Goal: Information Seeking & Learning: Understand process/instructions

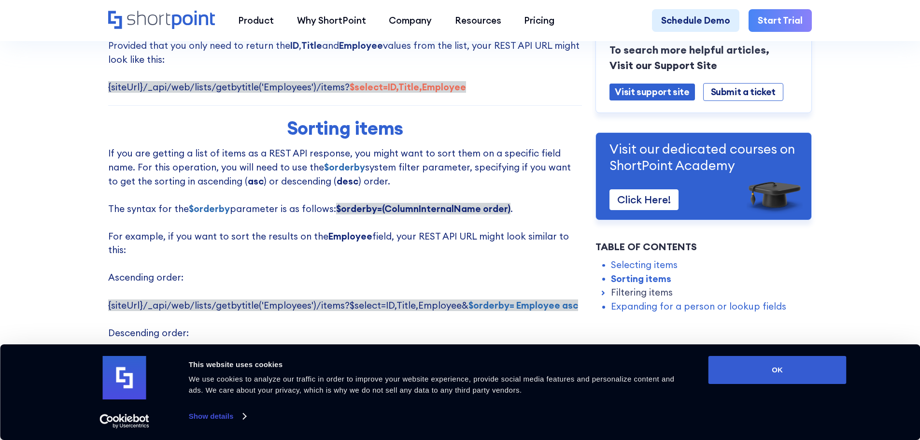
scroll to position [773, 0]
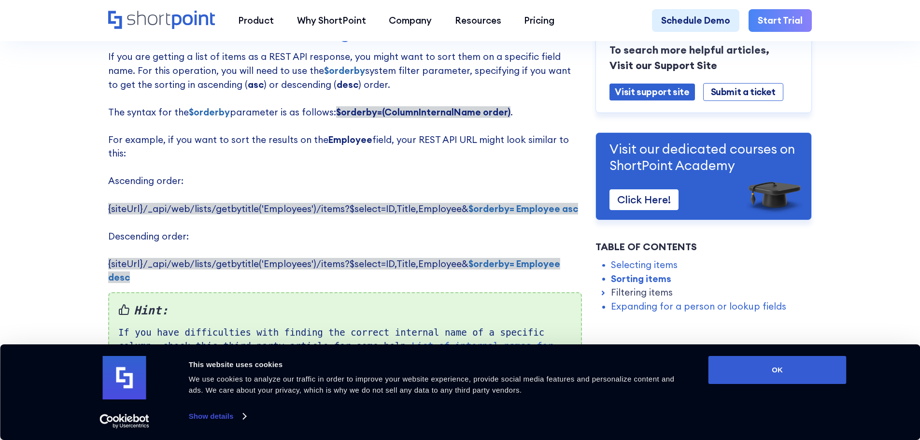
drag, startPoint x: 455, startPoint y: 199, endPoint x: 568, endPoint y: 199, distance: 112.5
click at [568, 199] on p "If you are getting a list of items as a REST API response, you might want to so…" at bounding box center [345, 167] width 474 height 235
click at [537, 258] on strong "$orderby= Employee desc" at bounding box center [334, 271] width 452 height 26
drag, startPoint x: 459, startPoint y: 255, endPoint x: 572, endPoint y: 254, distance: 113.0
click at [560, 258] on strong "$orderby= Employee desc" at bounding box center [334, 271] width 452 height 26
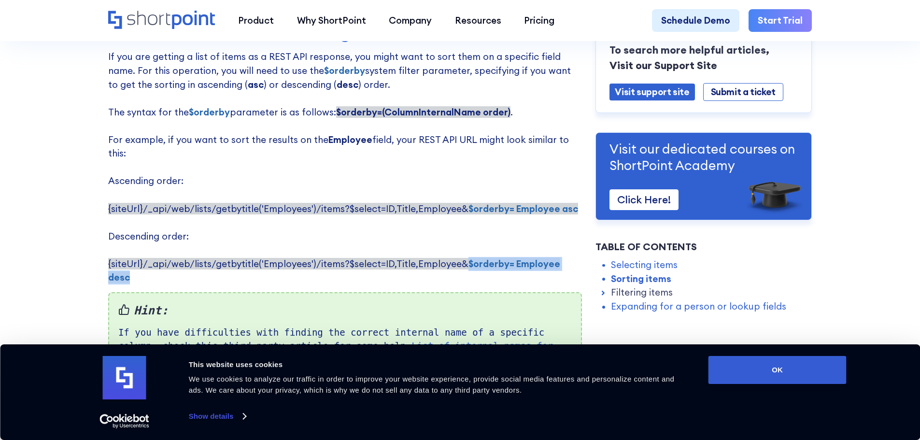
copy strong "$orderby= Employee desc"
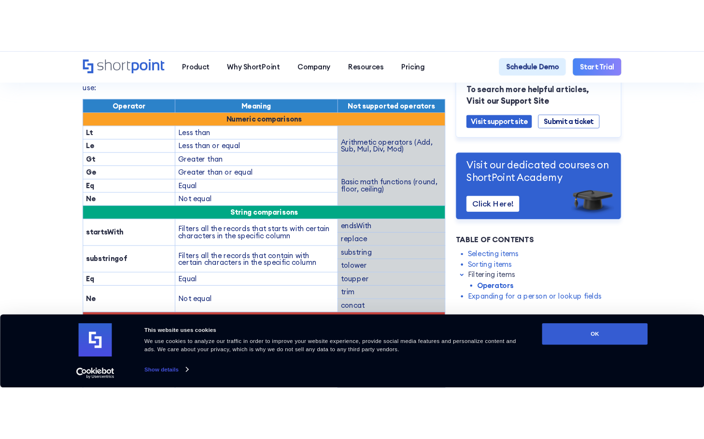
scroll to position [1497, 0]
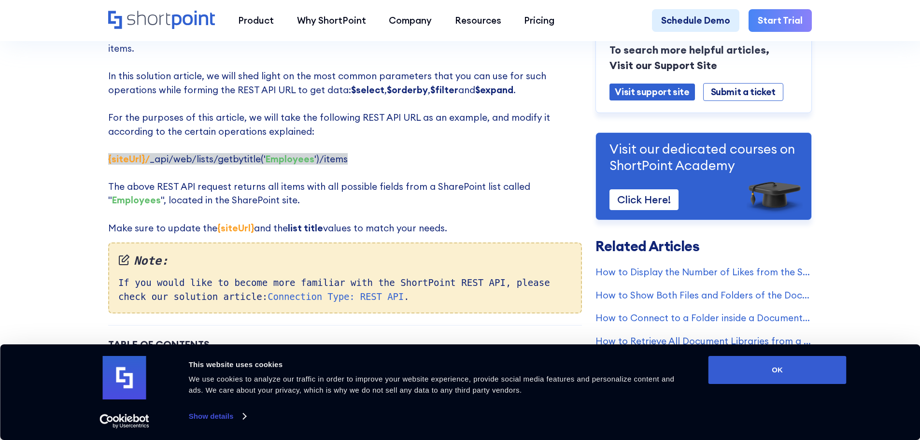
scroll to position [145, 0]
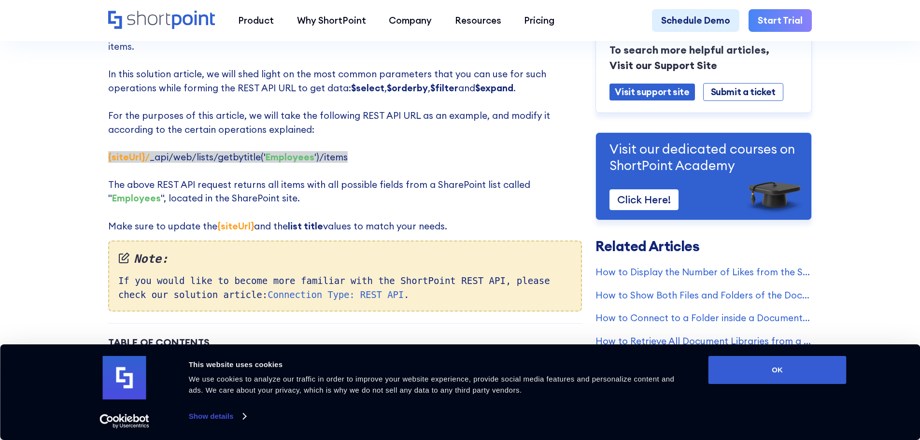
click at [420, 113] on p "When setting up the REST API connection for your SharePoint intranet, it might …" at bounding box center [345, 122] width 474 height 221
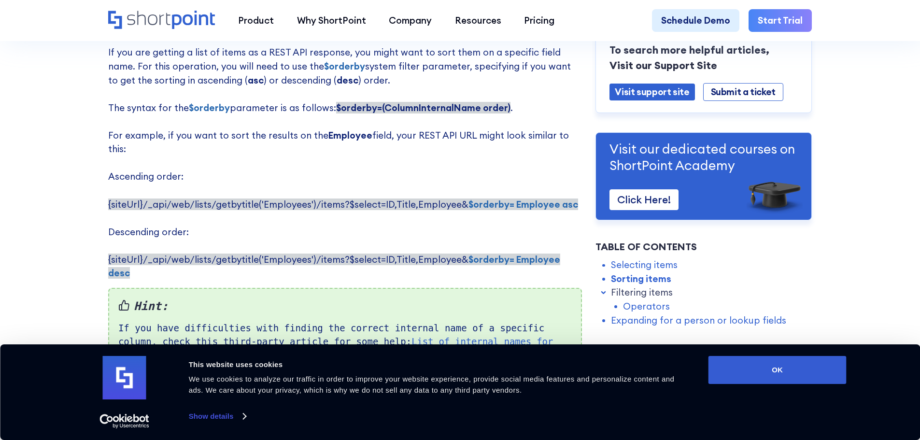
scroll to position [773, 0]
